Goal: Find specific page/section: Locate a particular part of the current website

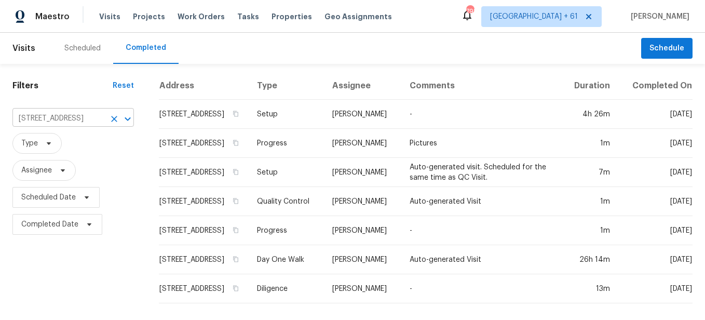
click at [109, 121] on icon "Clear" at bounding box center [114, 119] width 10 height 10
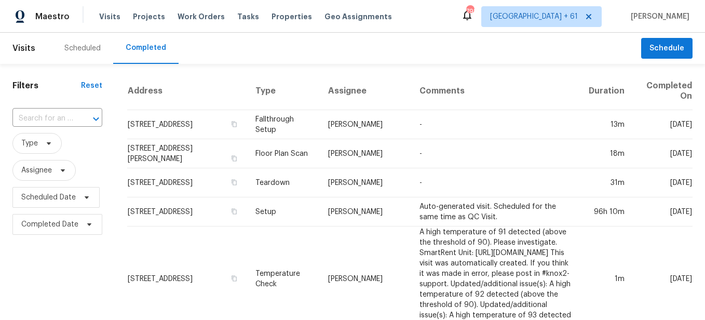
click at [61, 119] on input "text" at bounding box center [42, 119] width 61 height 16
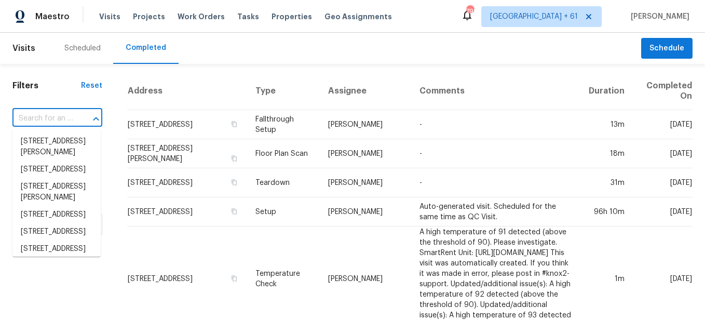
paste input "[STREET_ADDRESS]"
type input "[STREET_ADDRESS]"
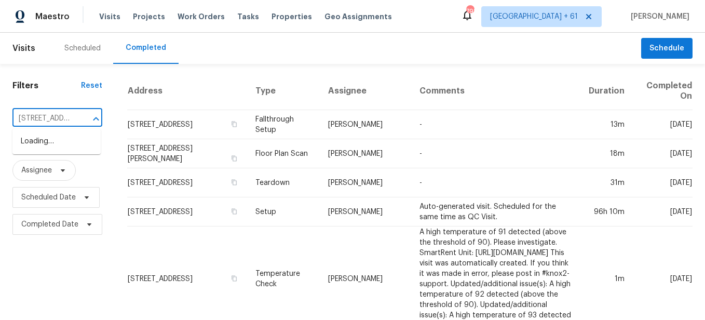
scroll to position [0, 79]
click at [51, 147] on li "[STREET_ADDRESS]" at bounding box center [56, 141] width 88 height 17
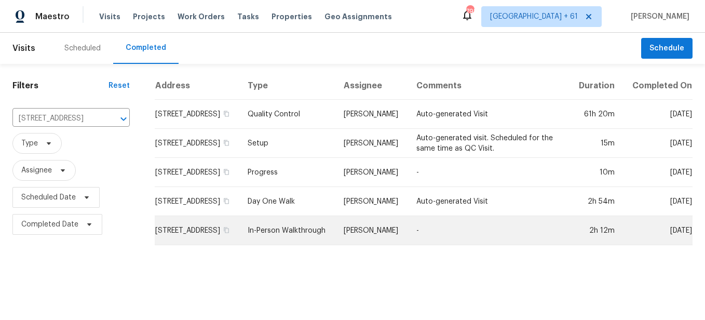
click at [311, 244] on td "In-Person Walkthrough" at bounding box center [287, 230] width 96 height 29
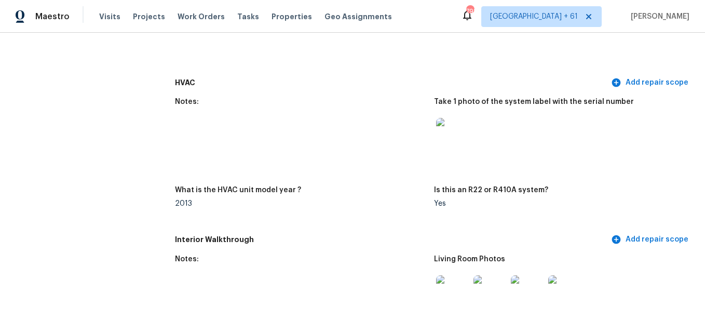
scroll to position [987, 0]
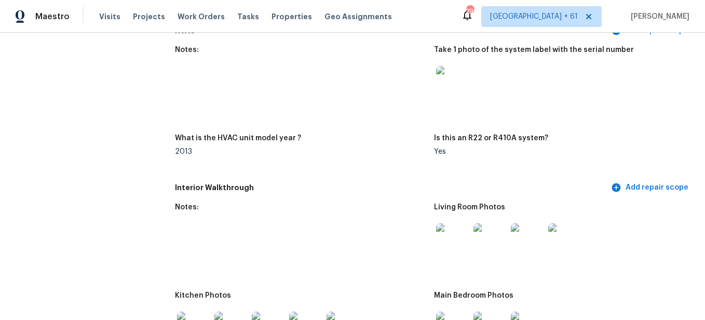
click at [452, 247] on img at bounding box center [452, 239] width 33 height 33
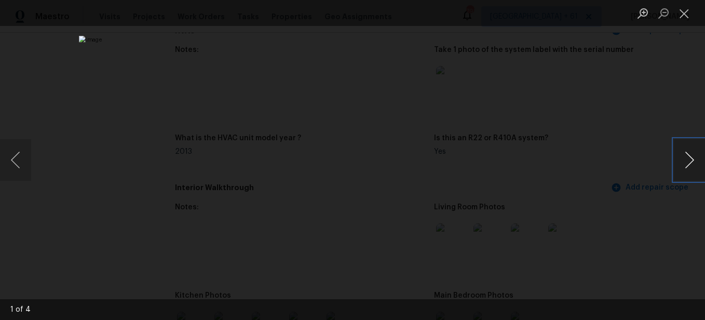
click at [680, 162] on button "Next image" at bounding box center [689, 160] width 31 height 42
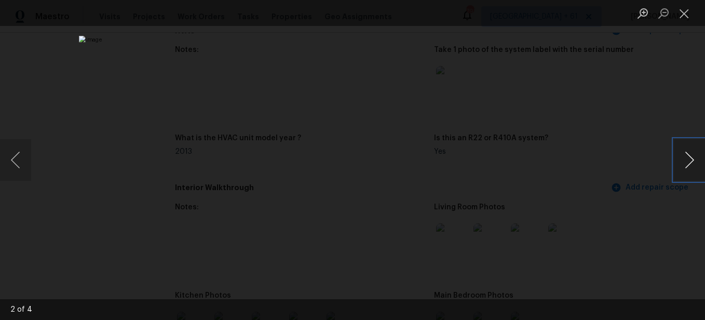
click at [680, 162] on button "Next image" at bounding box center [689, 160] width 31 height 42
click at [688, 16] on button "Close lightbox" at bounding box center [684, 13] width 21 height 18
